Goal: Communication & Community: Answer question/provide support

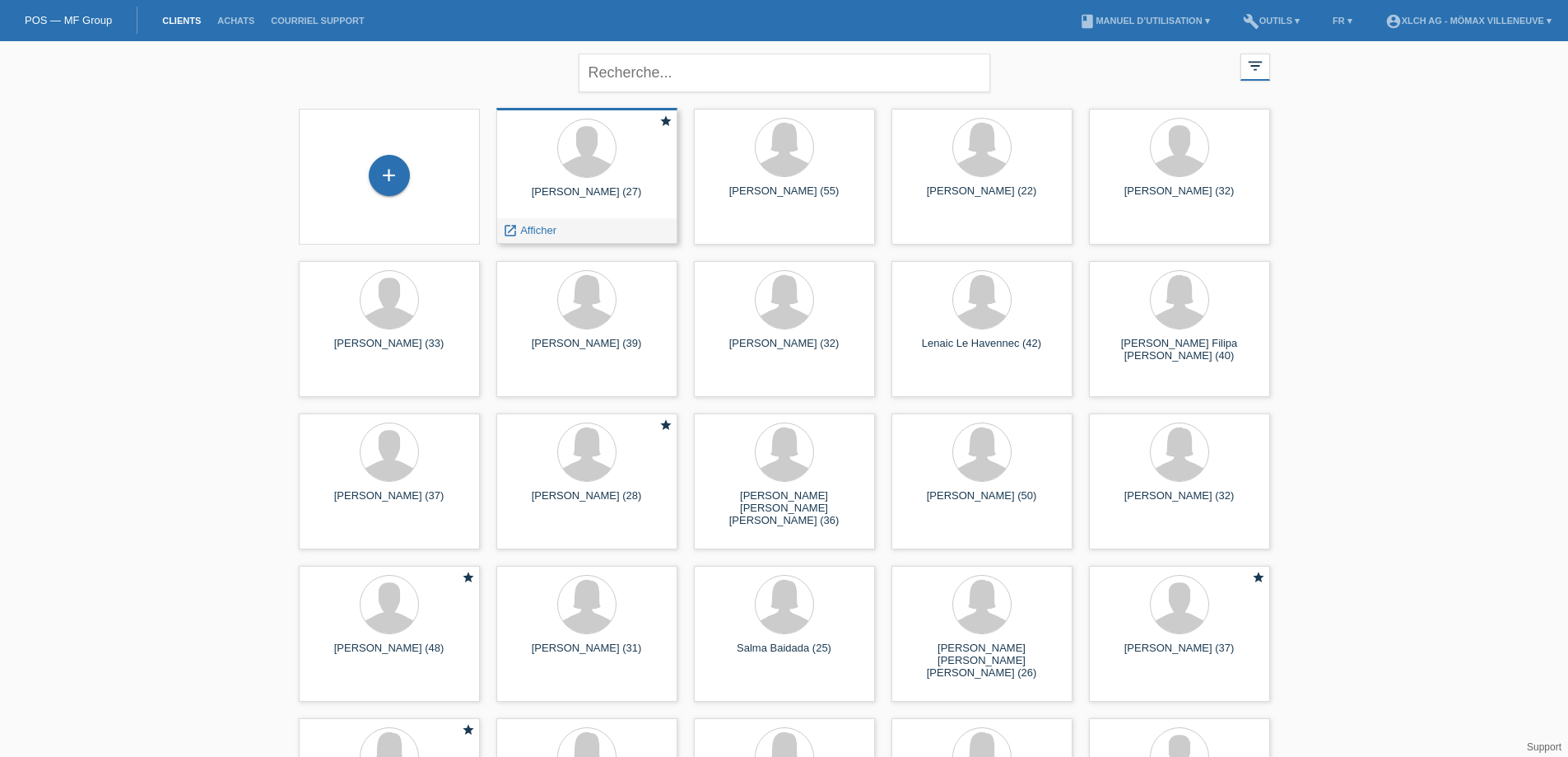
click at [547, 227] on span "Afficher" at bounding box center [538, 230] width 36 height 12
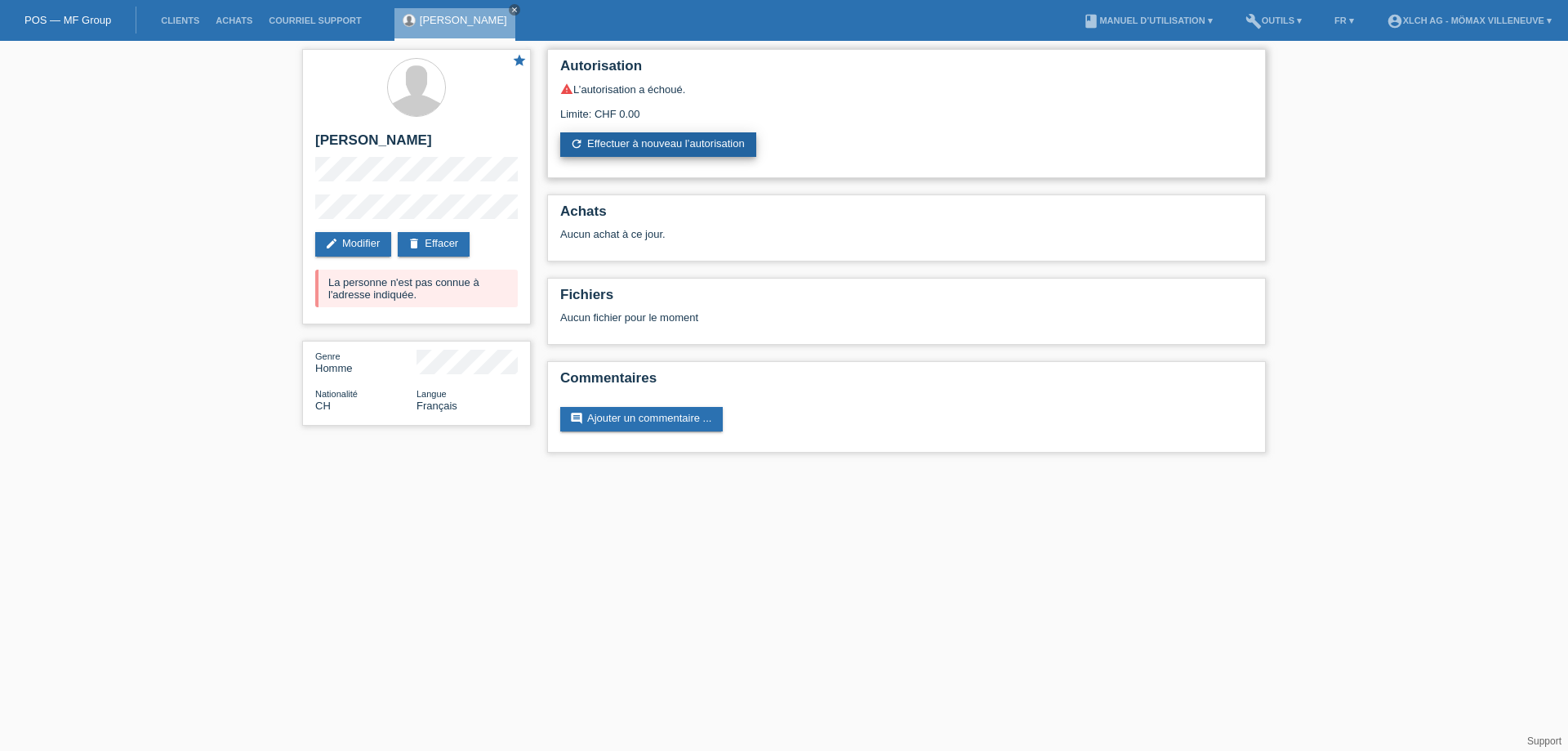
drag, startPoint x: 635, startPoint y: 143, endPoint x: 641, endPoint y: 152, distance: 10.8
click at [635, 142] on link "refresh Effectuer à nouveau l’autorisation" at bounding box center [657, 144] width 196 height 25
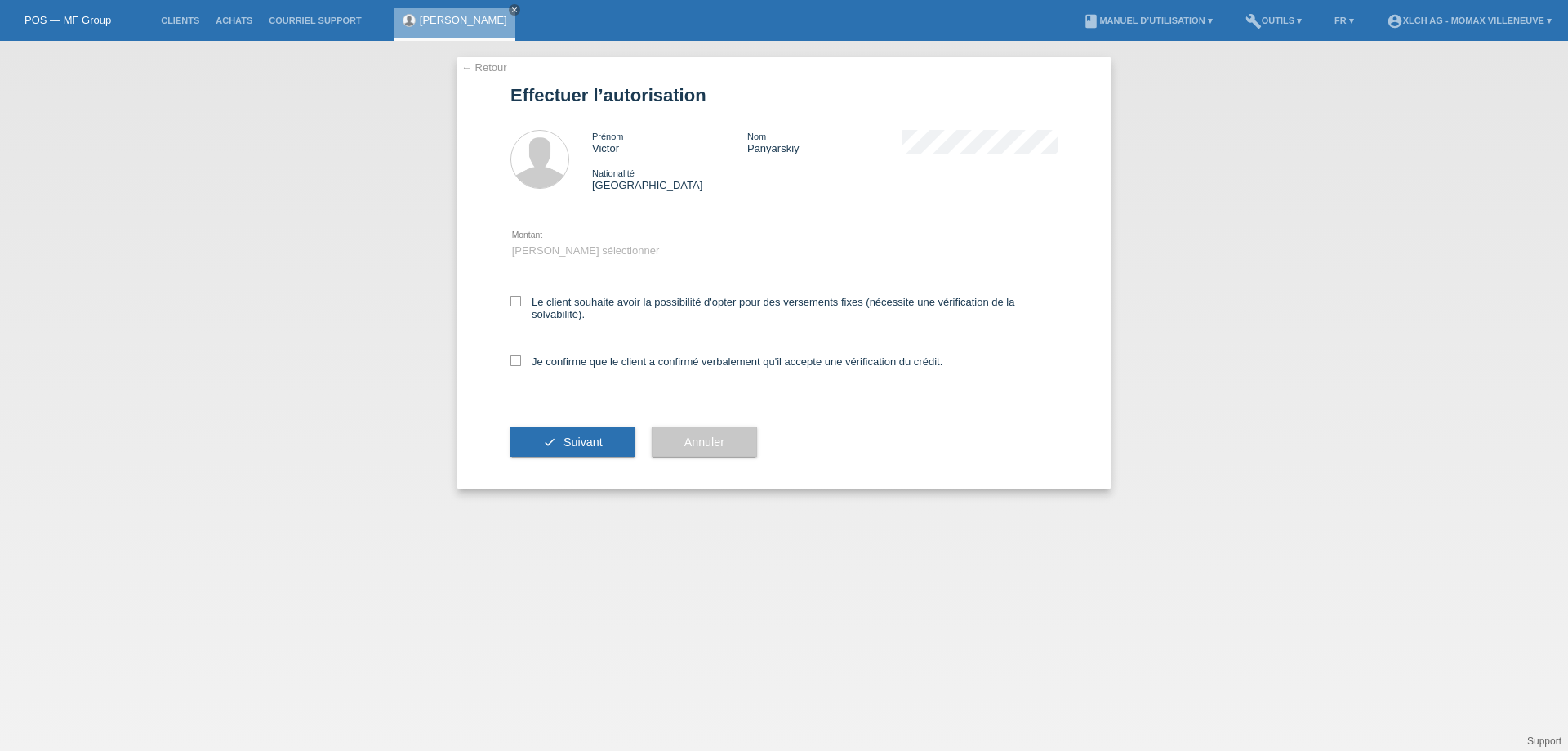
click at [485, 65] on link "← Retour" at bounding box center [485, 67] width 46 height 12
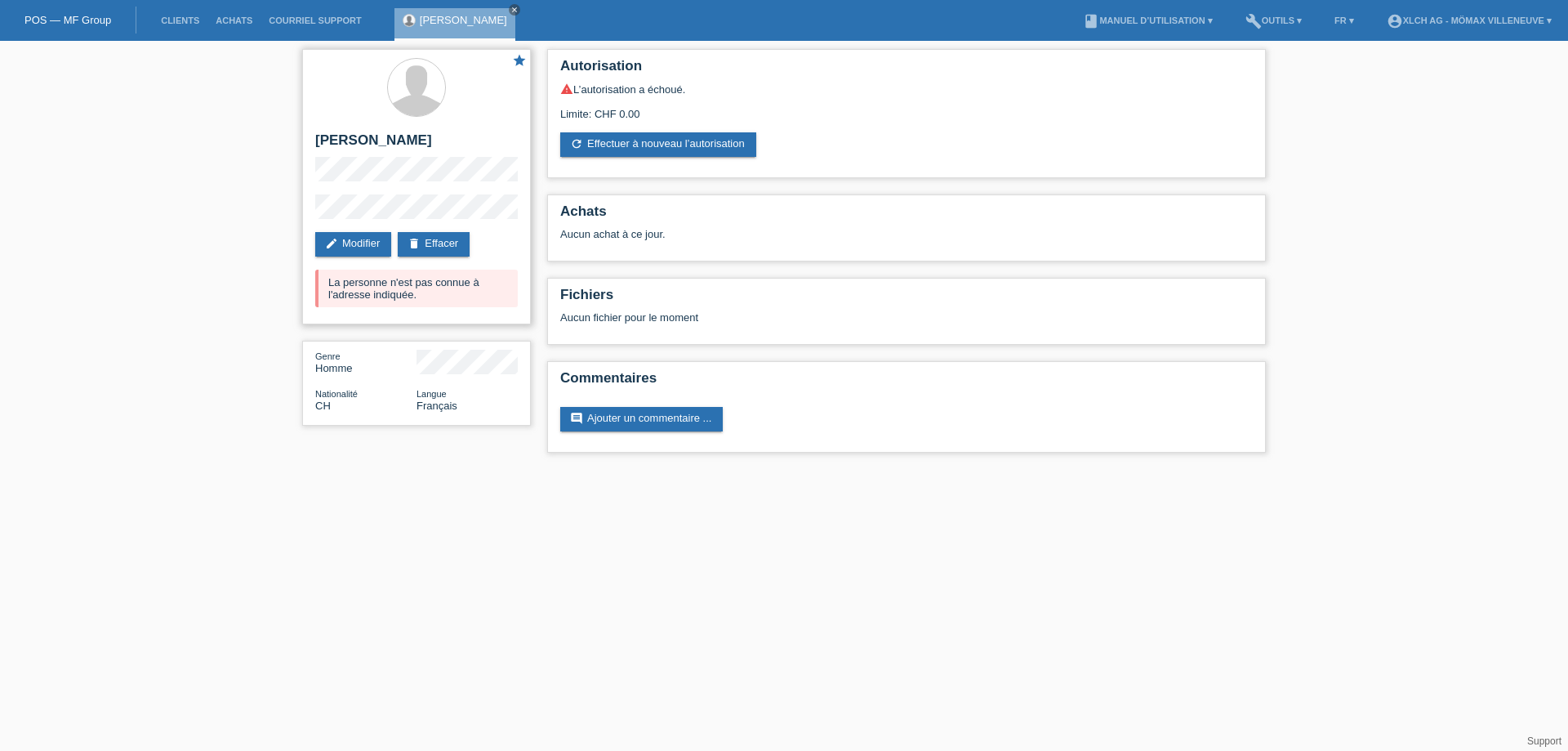
click at [494, 185] on div "star Victor Panyarskiy edit Modifier delete Effacer La personne n'est pas connu…" at bounding box center [417, 186] width 229 height 275
click at [693, 137] on link "refresh Effectuer à nouveau l’autorisation" at bounding box center [657, 144] width 196 height 25
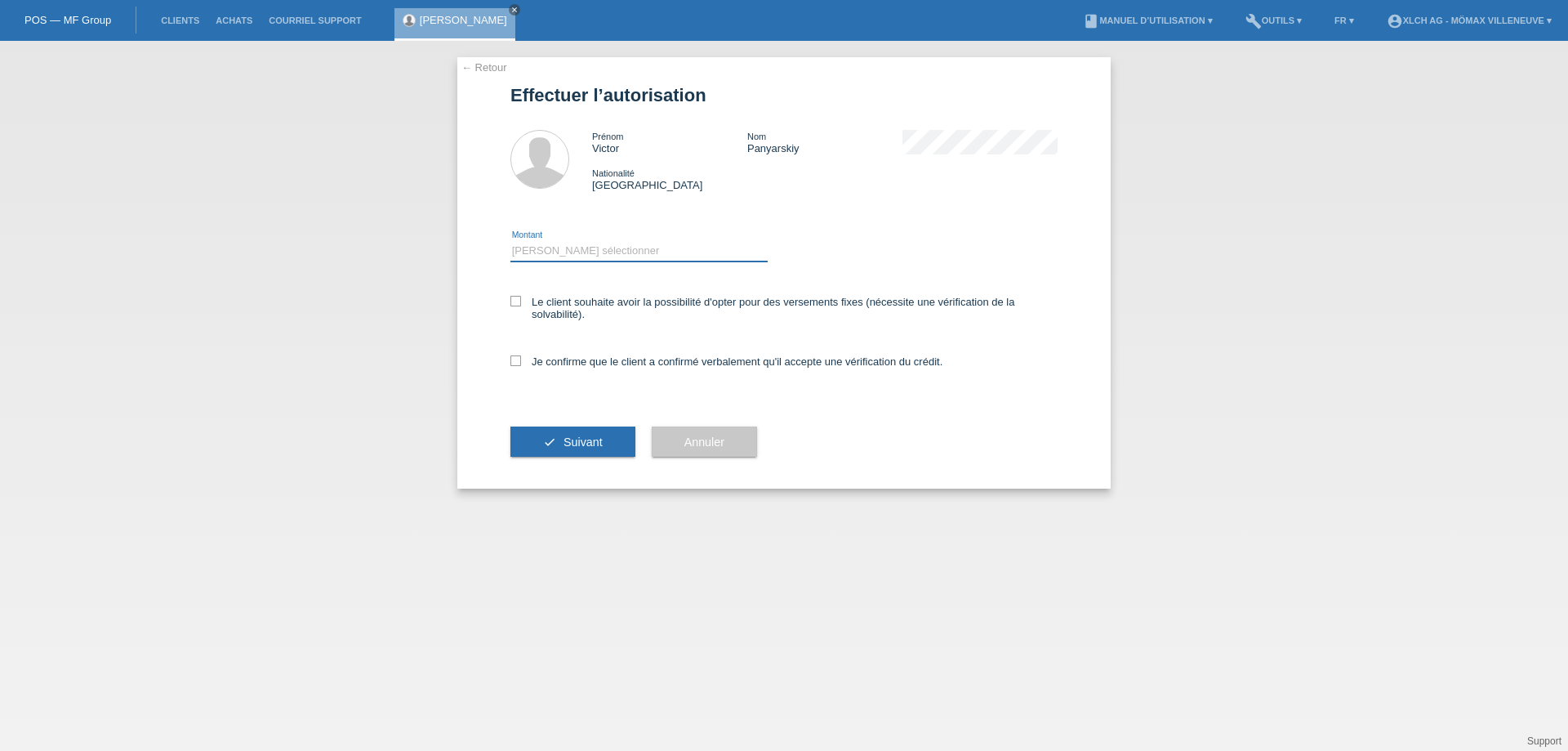
click at [596, 253] on select "Veuillez sélectionner CHF 1.00 - CHF 499.00 CHF 500.00 - CHF 1'999.00 CHF 2'000…" at bounding box center [639, 250] width 258 height 19
select select "3"
click at [510, 241] on select "Veuillez sélectionner CHF 1.00 - CHF 499.00 CHF 500.00 - CHF 1'999.00 CHF 2'000…" at bounding box center [639, 250] width 258 height 19
drag, startPoint x: 523, startPoint y: 304, endPoint x: 518, endPoint y: 313, distance: 10.3
click at [522, 304] on label "Le client souhaite avoir la possibilité d'opter pour des versements fixes (néce…" at bounding box center [784, 308] width 547 height 25
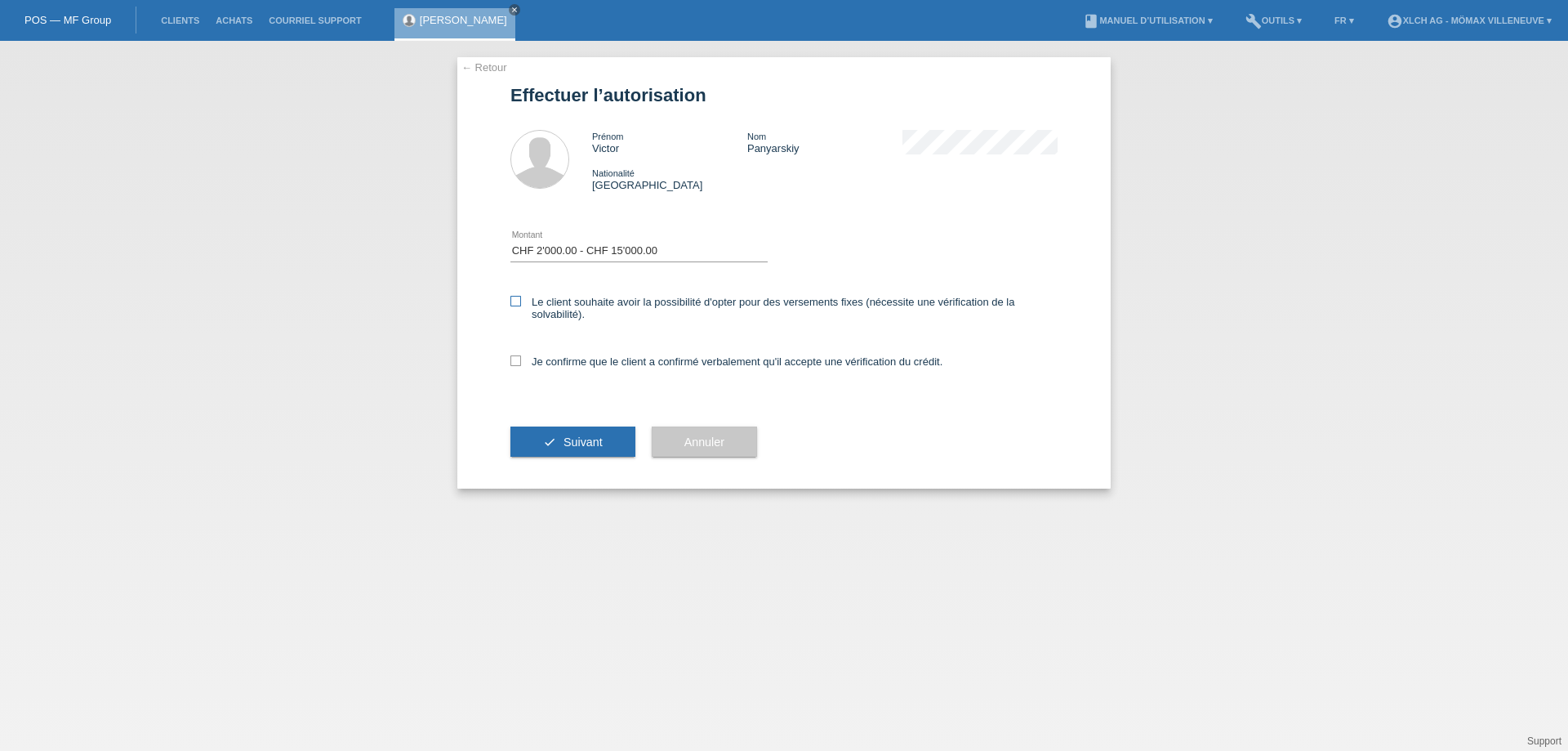
click at [521, 304] on input "Le client souhaite avoir la possibilité d'opter pour des versements fixes (néce…" at bounding box center [515, 301] width 11 height 11
checkbox input "true"
click at [514, 360] on icon at bounding box center [515, 360] width 11 height 11
click at [514, 360] on input "Je confirme que le client a confirmé verbalement qu'il accepte une vérification…" at bounding box center [515, 360] width 11 height 11
checkbox input "true"
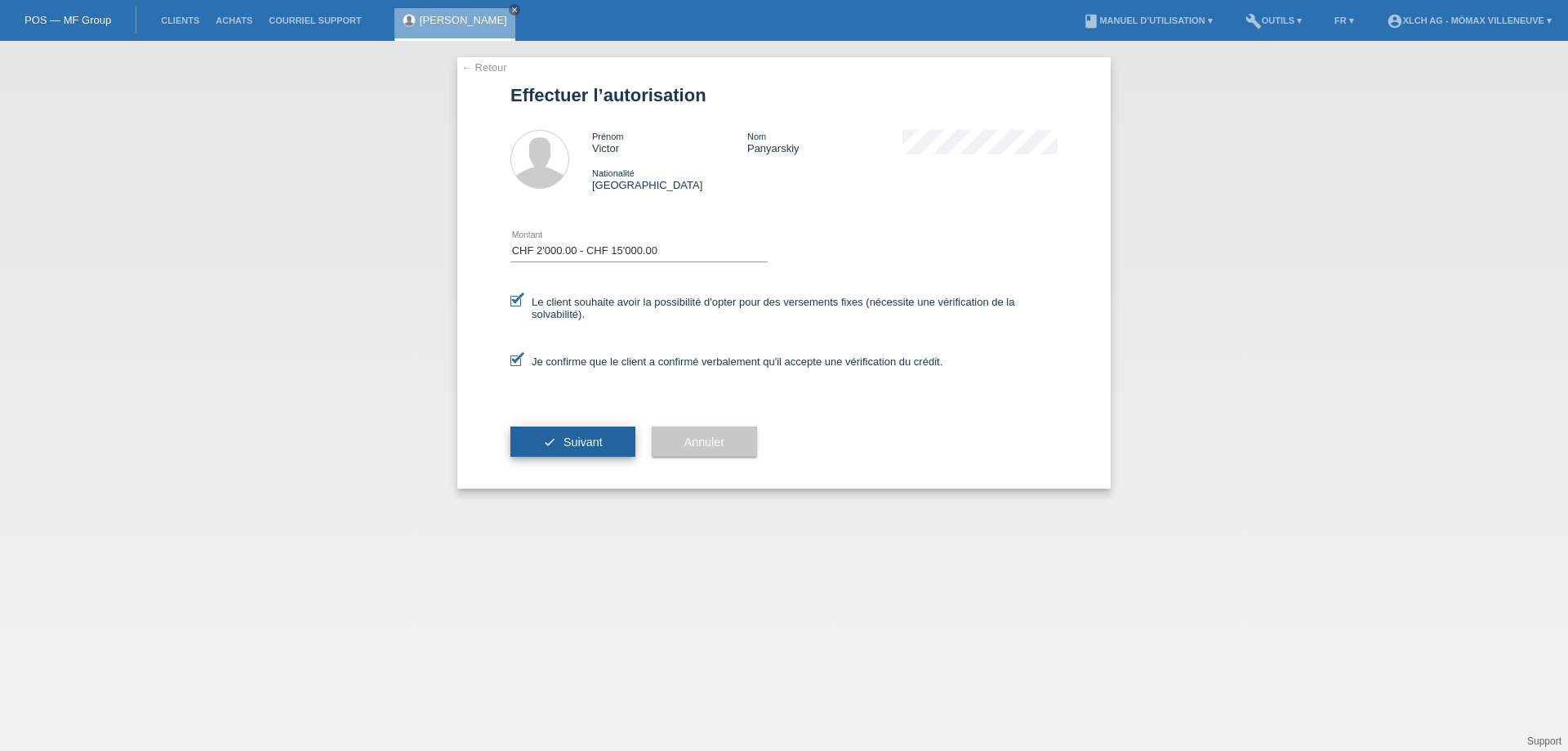
click at [576, 442] on span "Suivant" at bounding box center [583, 442] width 39 height 13
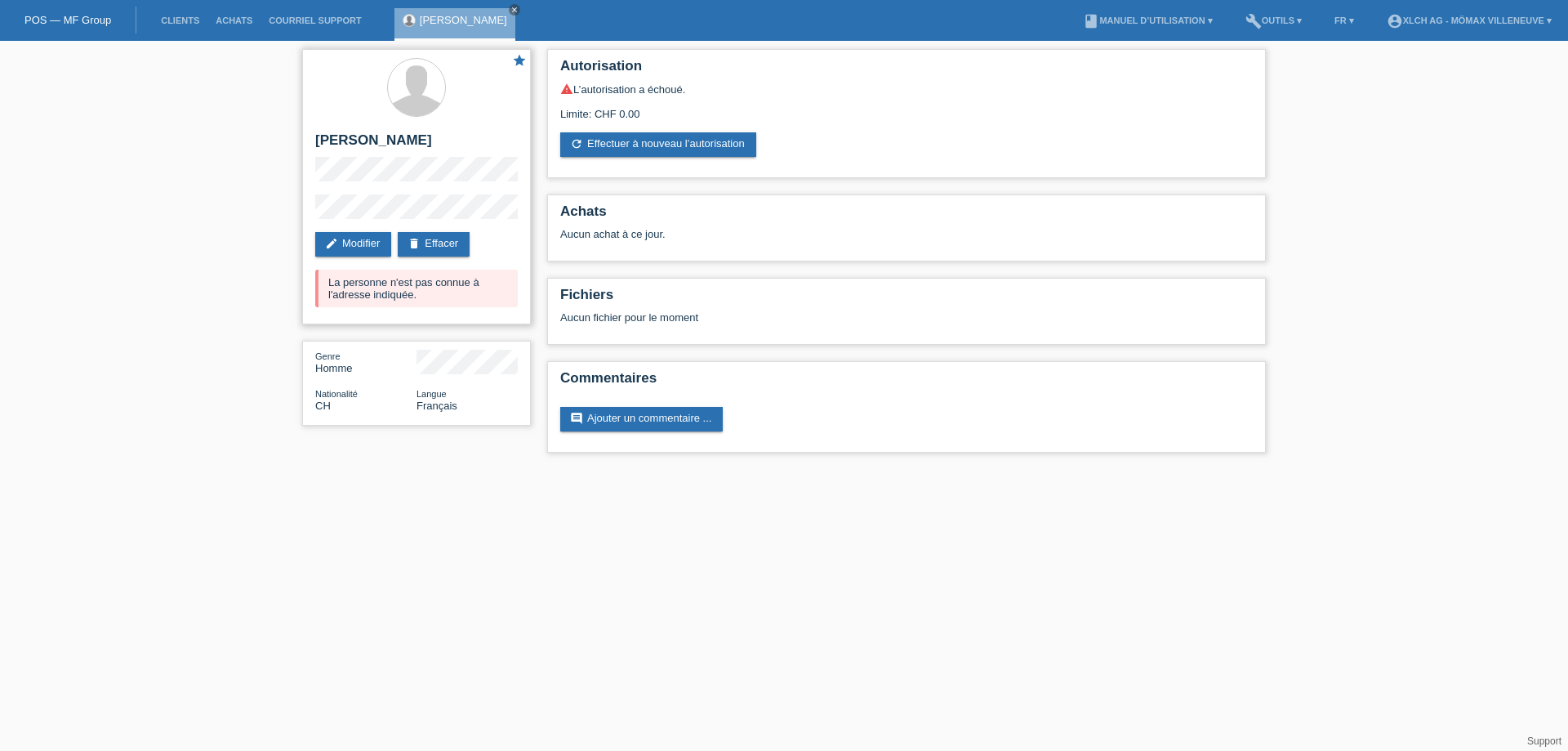
click at [332, 141] on h2 "[PERSON_NAME]" at bounding box center [416, 144] width 202 height 25
copy div "[PERSON_NAME]"
click at [318, 14] on li "Courriel Support" at bounding box center [314, 20] width 108 height 42
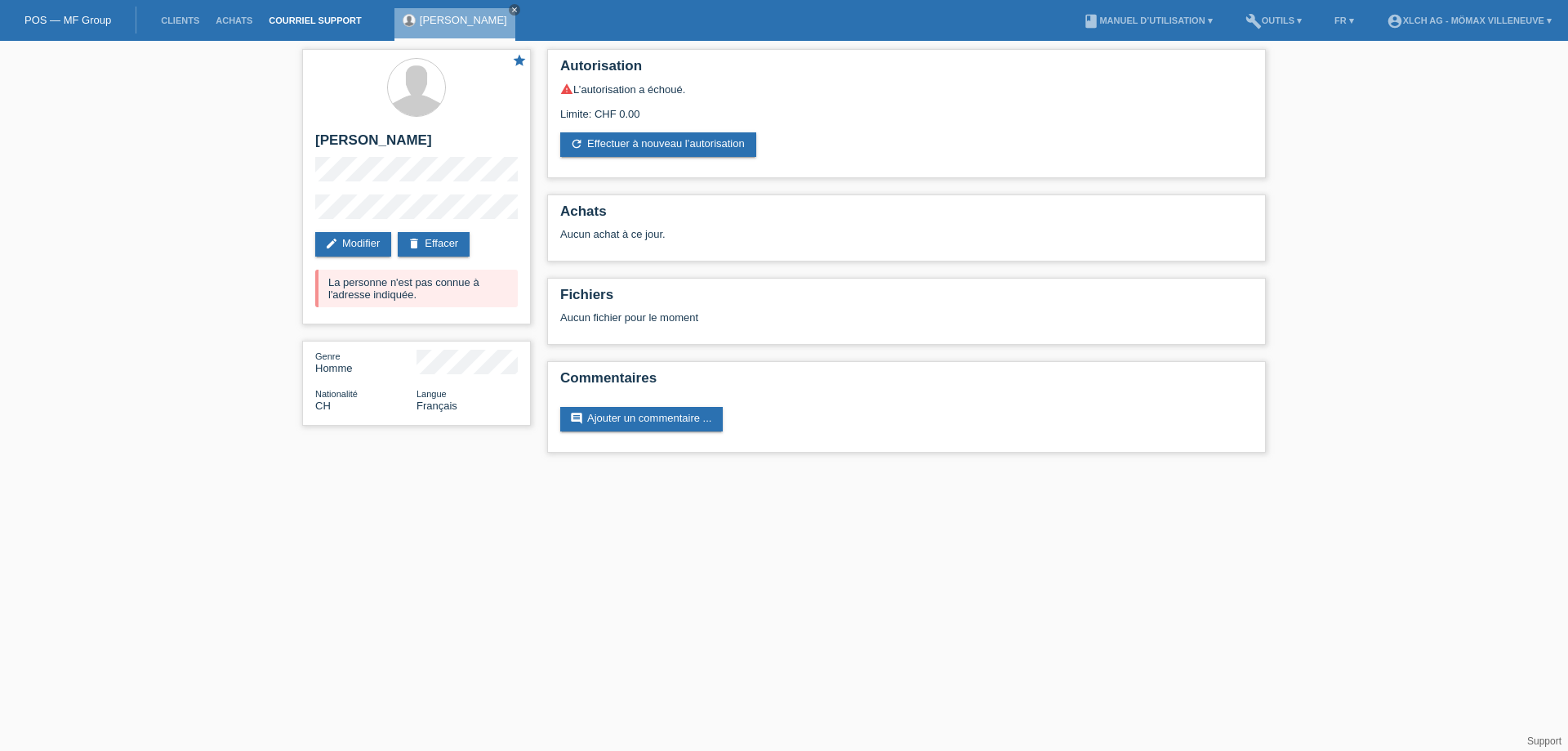
click at [320, 19] on link "Courriel Support" at bounding box center [314, 20] width 108 height 10
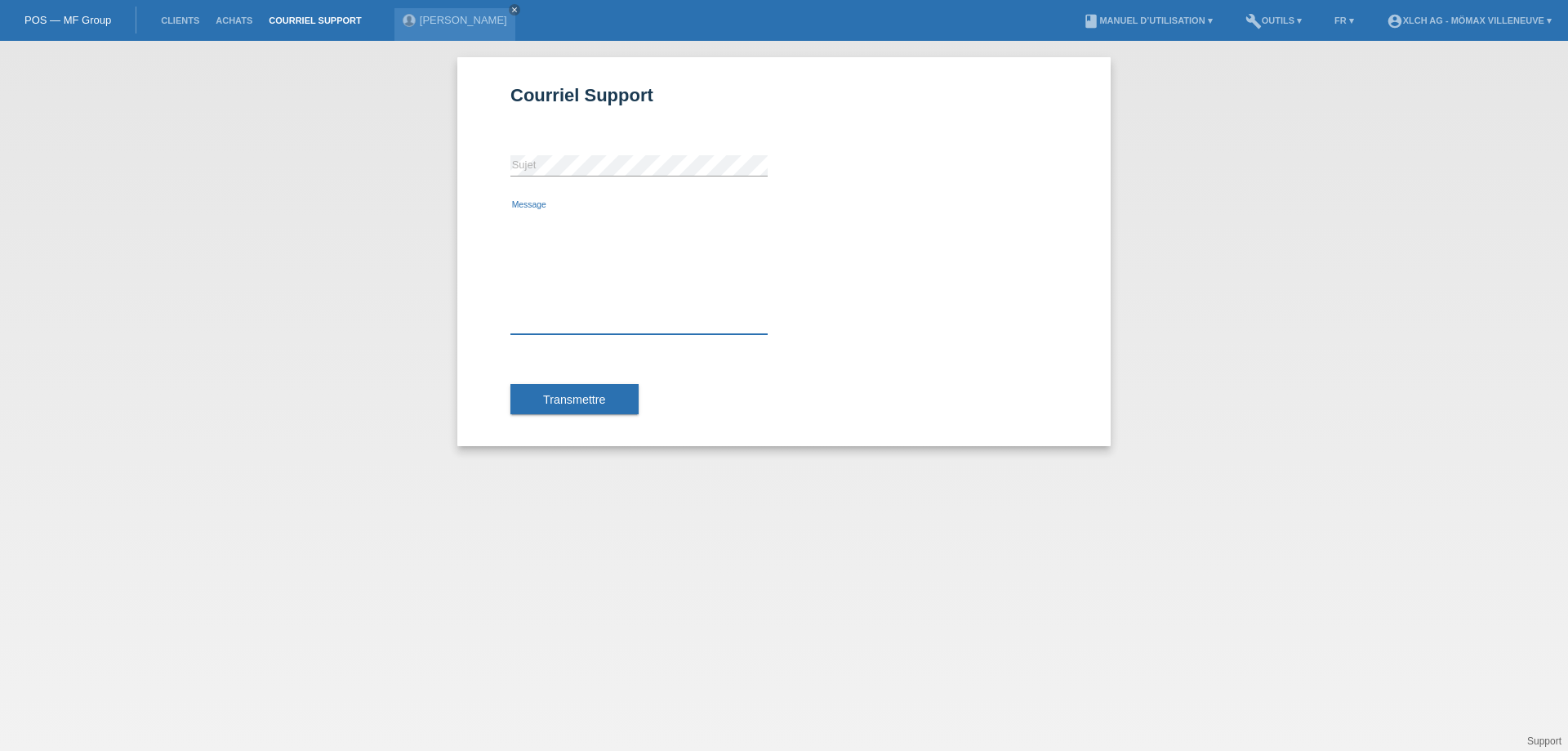
click at [596, 239] on textarea "Message" at bounding box center [639, 273] width 258 height 124
paste textarea "[PERSON_NAME]"
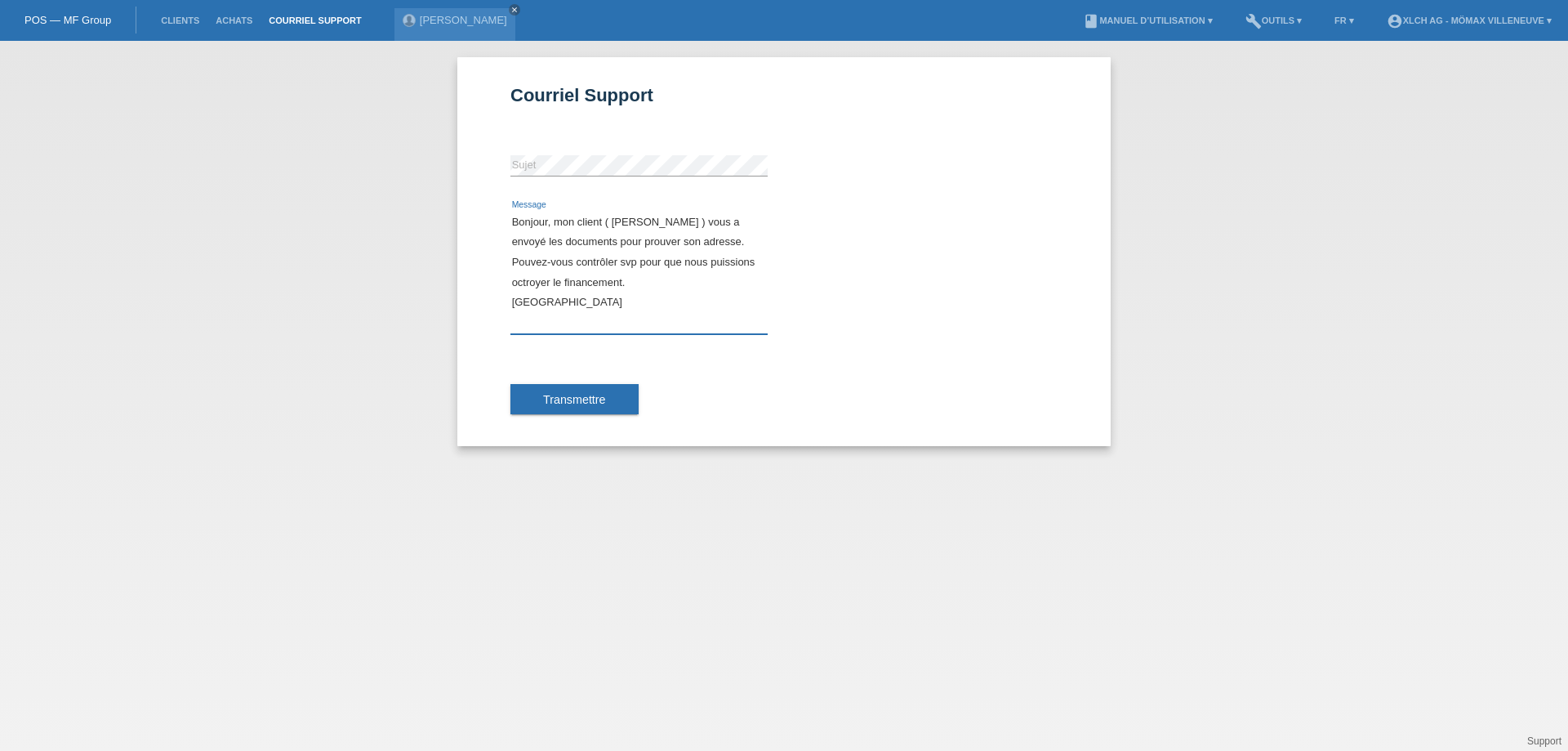
click at [657, 283] on textarea "Bonjour, mon client ( [PERSON_NAME] ) vous a envoyé les documents pour prouver …" at bounding box center [639, 273] width 258 height 124
type textarea "Bonjour, mon client ( [PERSON_NAME] ) vous a envoyé les documents pour prouver …"
click at [584, 402] on span "Transmettre" at bounding box center [574, 399] width 63 height 13
